Goal: Find specific page/section: Find specific page/section

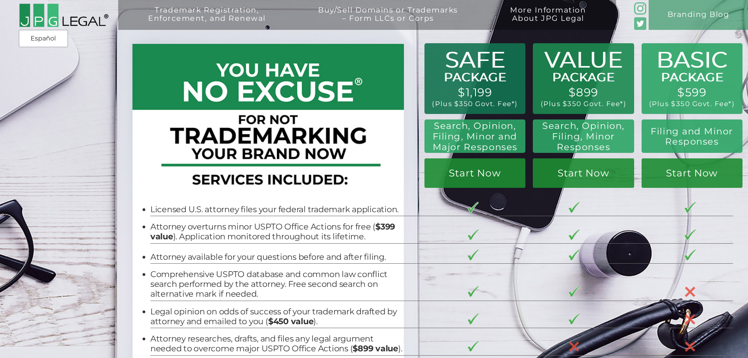
click at [579, 74] on div "Trademark Registration, Enforcement, and Renewal File a Trademark Application T…" at bounding box center [374, 67] width 748 height 135
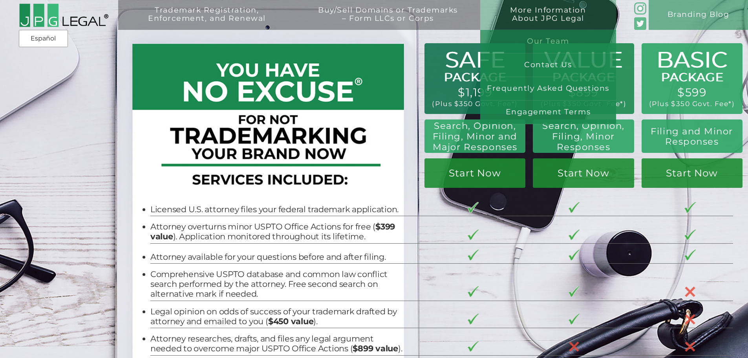
click at [544, 39] on link "Our Team" at bounding box center [548, 42] width 136 height 24
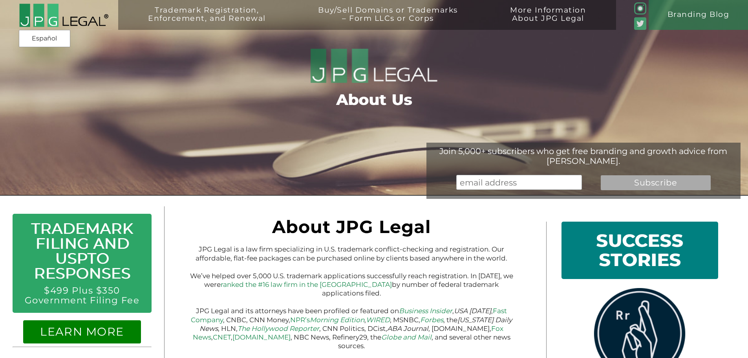
click at [78, 18] on img at bounding box center [64, 15] width 90 height 24
